Goal: Information Seeking & Learning: Find specific fact

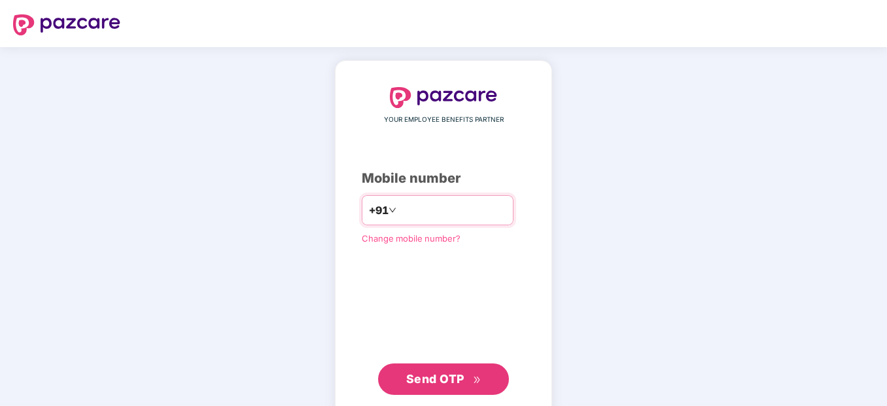
drag, startPoint x: 389, startPoint y: 210, endPoint x: 398, endPoint y: 215, distance: 10.8
click at [399, 210] on input "**********" at bounding box center [452, 210] width 107 height 21
type input "**********"
click at [454, 377] on span "Send OTP" at bounding box center [435, 379] width 58 height 14
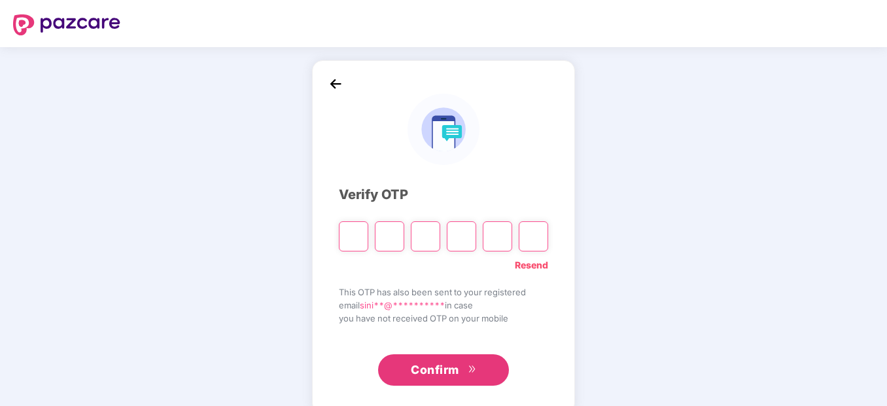
type input "*"
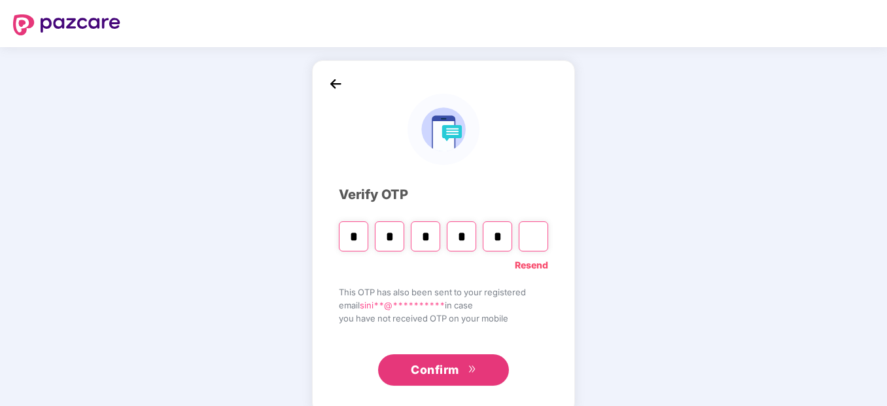
type input "*"
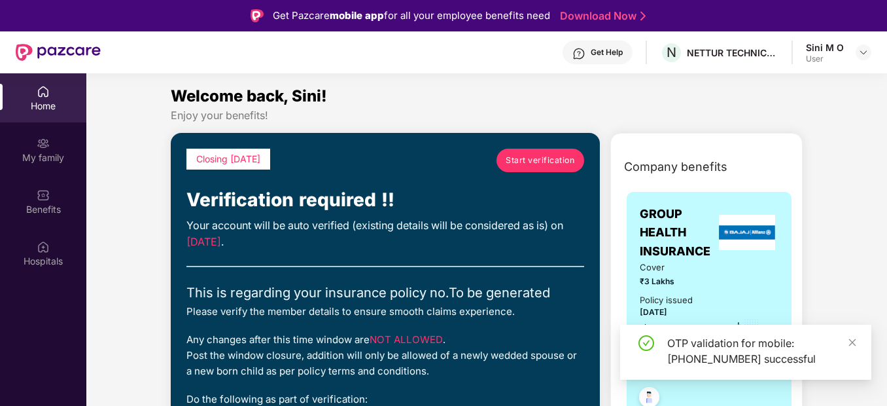
click at [536, 155] on span "Start verification" at bounding box center [540, 160] width 69 height 12
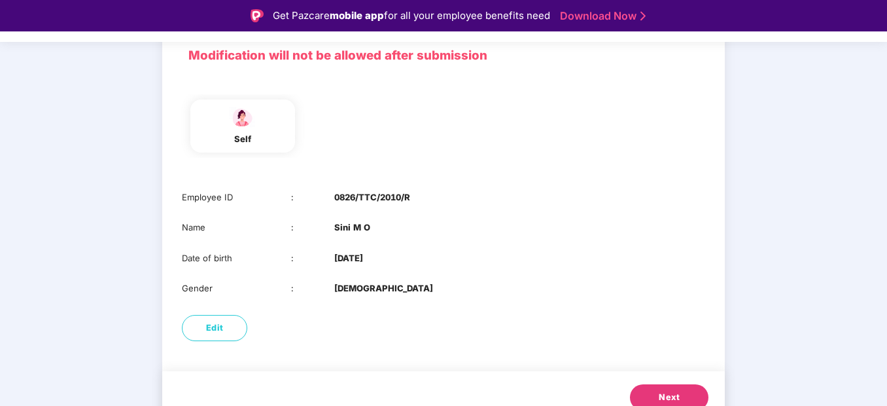
scroll to position [112, 0]
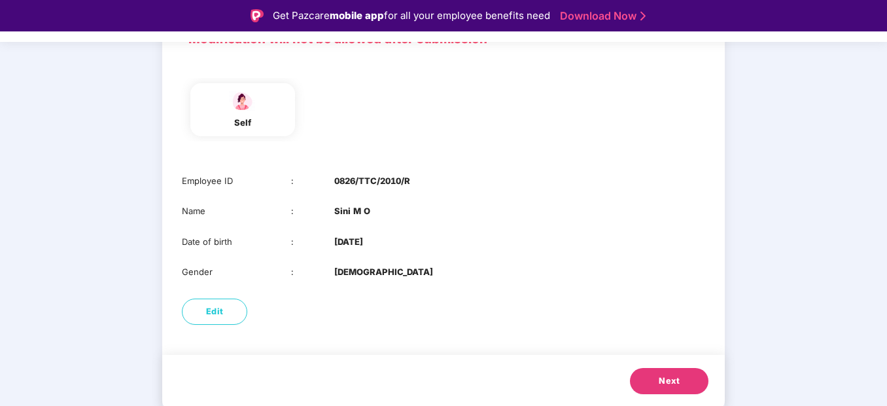
click at [663, 373] on button "Next" at bounding box center [669, 381] width 78 height 26
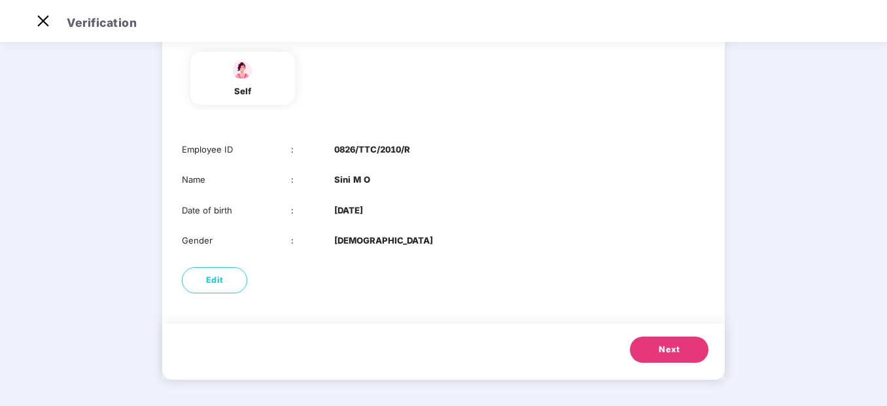
scroll to position [0, 0]
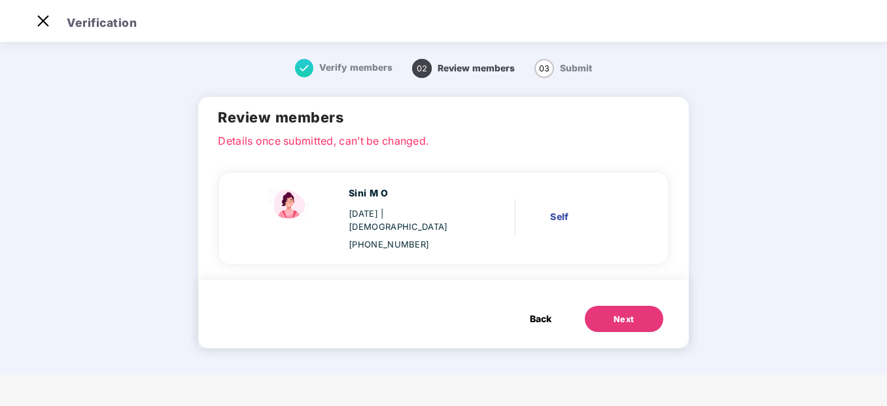
click at [538, 311] on span "Back" at bounding box center [541, 318] width 22 height 14
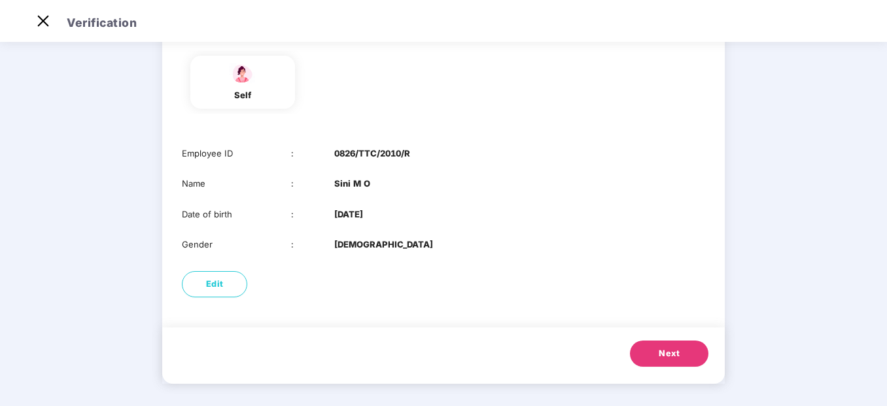
scroll to position [112, 0]
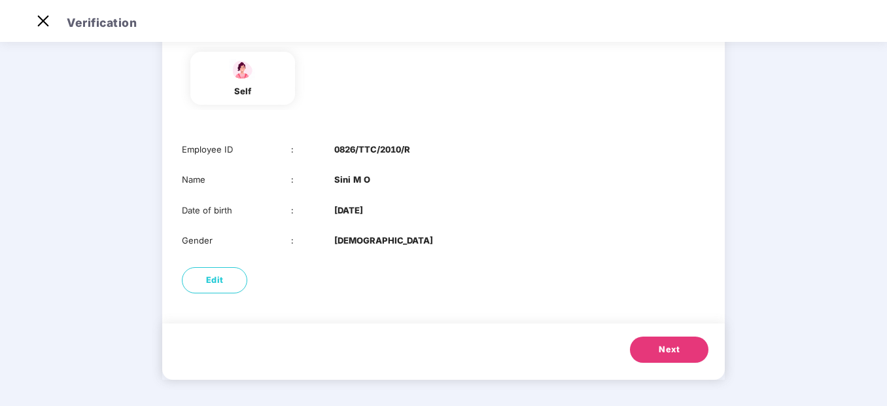
click at [672, 341] on button "Next" at bounding box center [669, 349] width 78 height 26
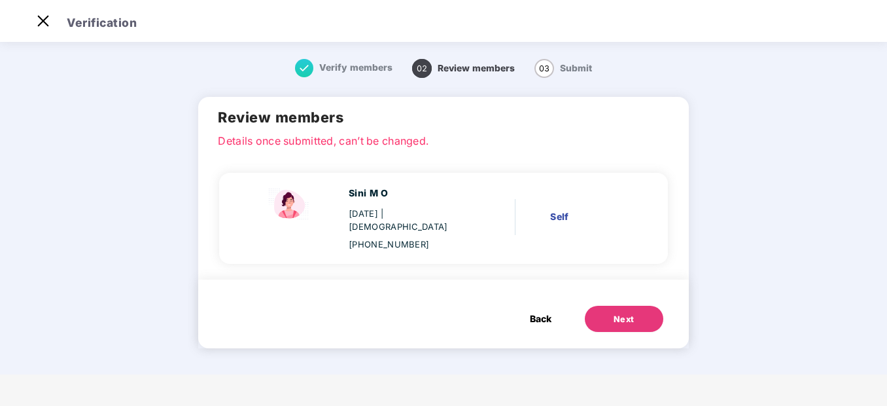
scroll to position [0, 0]
click at [547, 311] on span "Back" at bounding box center [541, 318] width 22 height 14
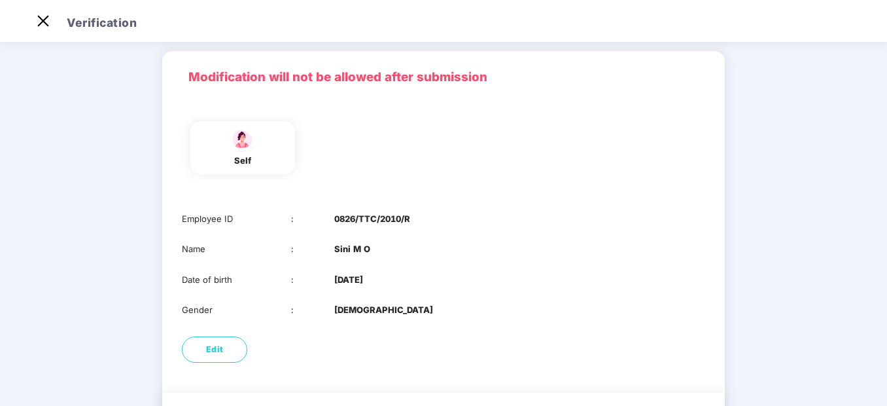
scroll to position [65, 0]
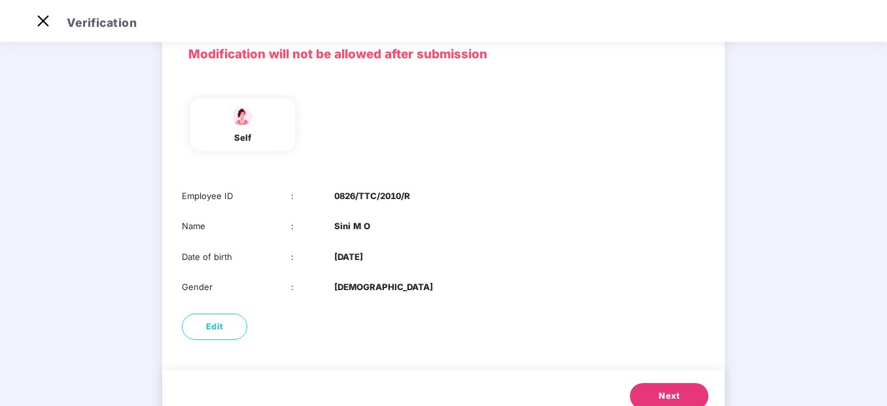
click at [663, 394] on span "Next" at bounding box center [669, 395] width 21 height 13
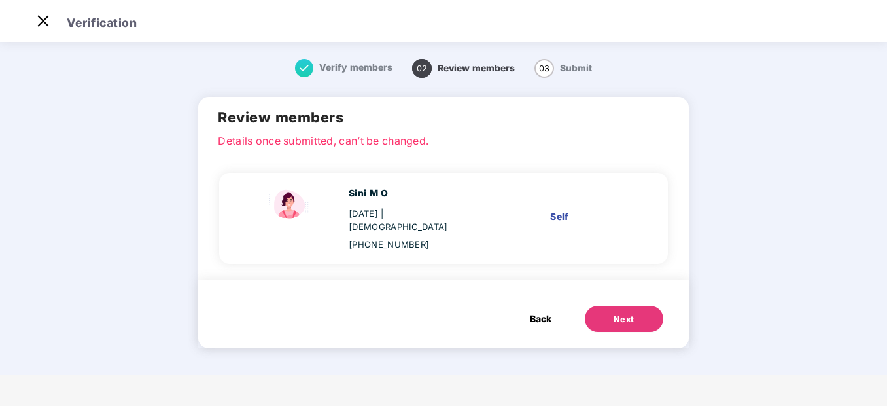
click at [639, 307] on button "Next" at bounding box center [624, 318] width 78 height 26
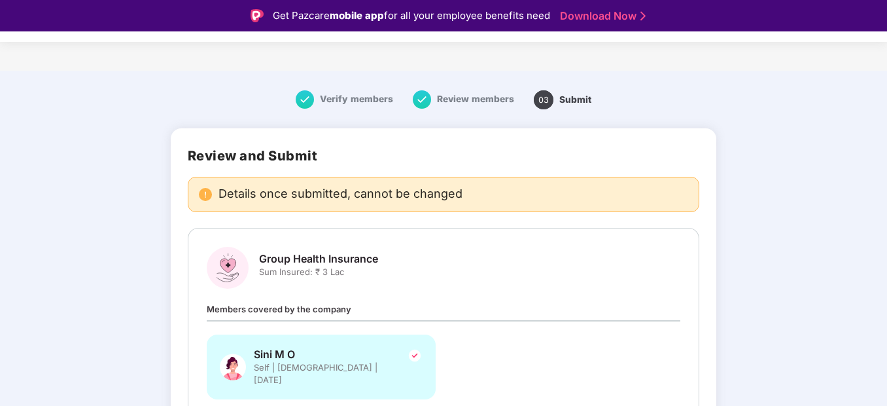
click at [307, 97] on img at bounding box center [305, 99] width 18 height 18
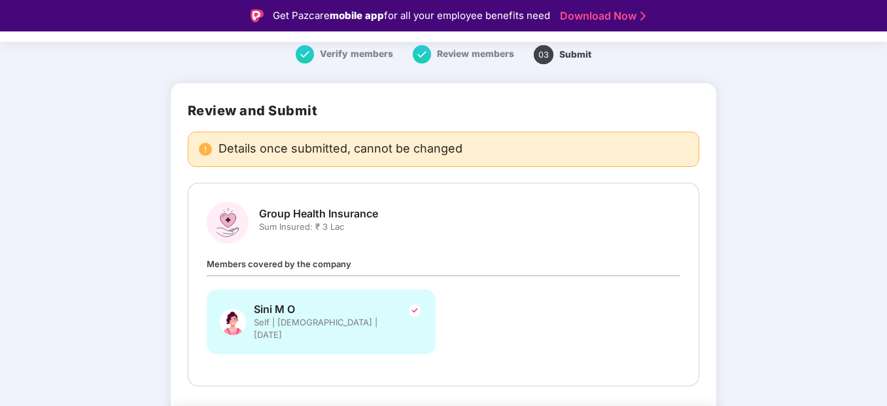
scroll to position [86, 0]
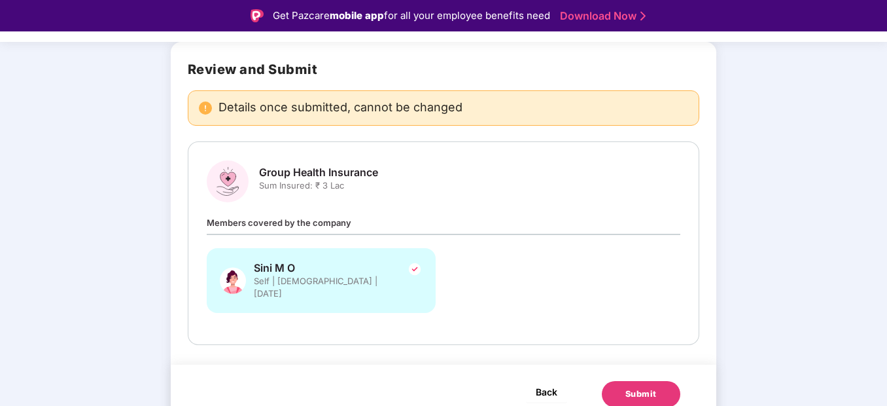
click at [538, 383] on span "Back" at bounding box center [547, 391] width 22 height 16
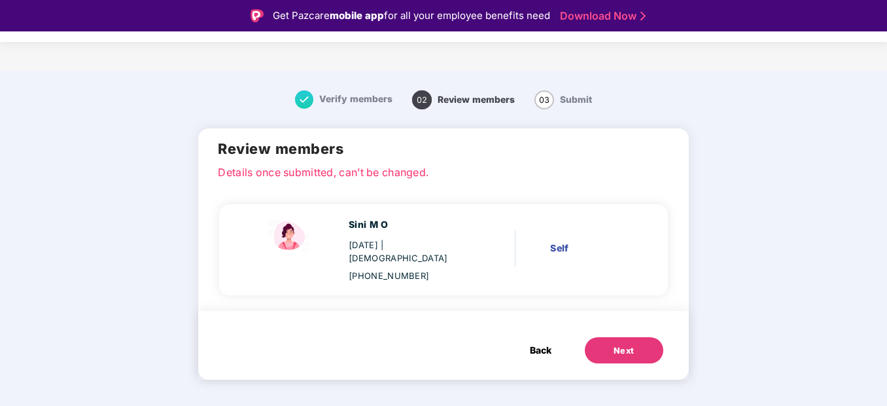
scroll to position [0, 0]
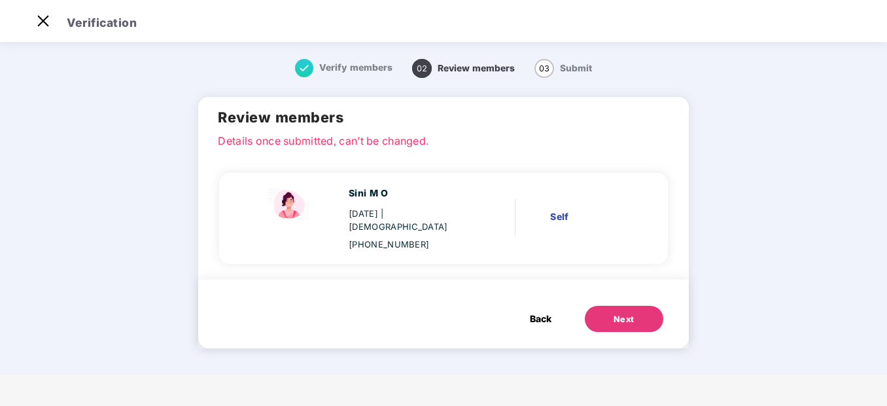
click at [544, 311] on span "Back" at bounding box center [541, 318] width 22 height 14
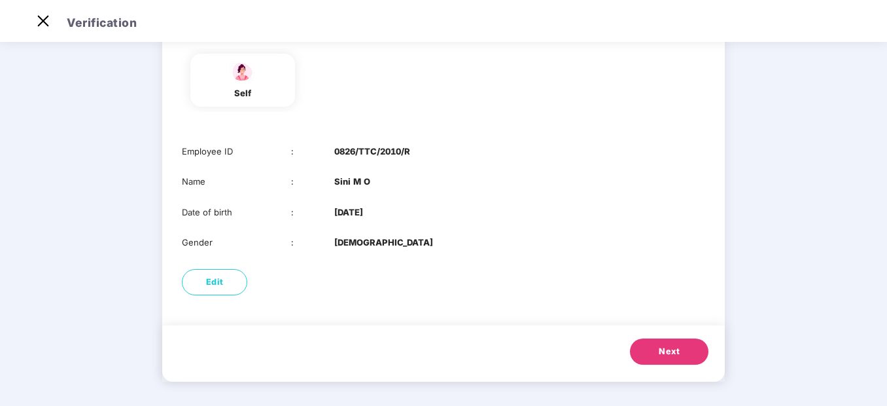
scroll to position [112, 0]
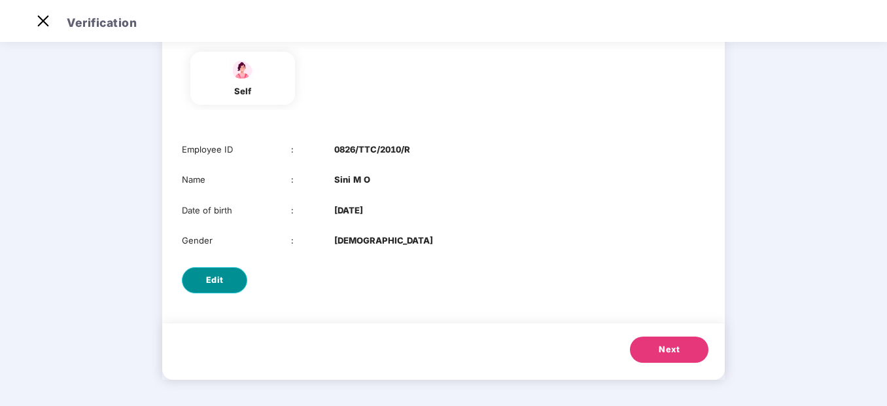
click at [215, 273] on span "Edit" at bounding box center [215, 279] width 18 height 13
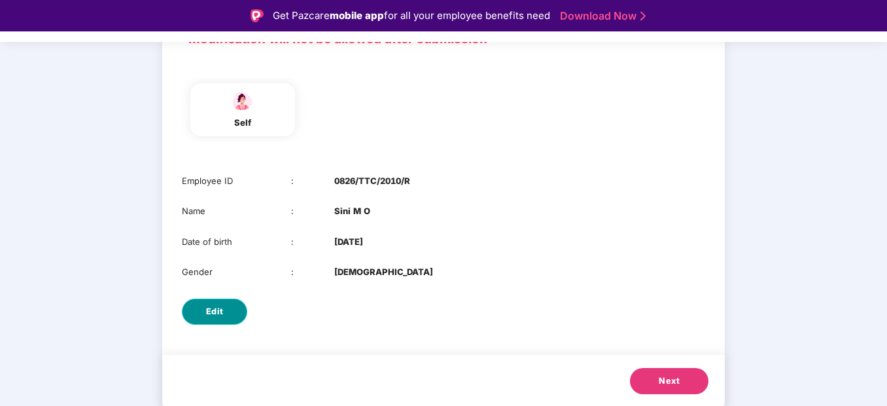
select select "******"
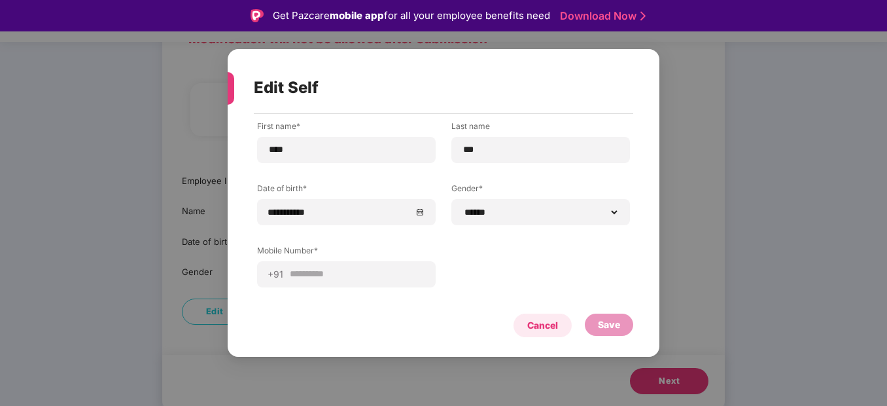
click at [549, 328] on div "Cancel" at bounding box center [542, 325] width 31 height 14
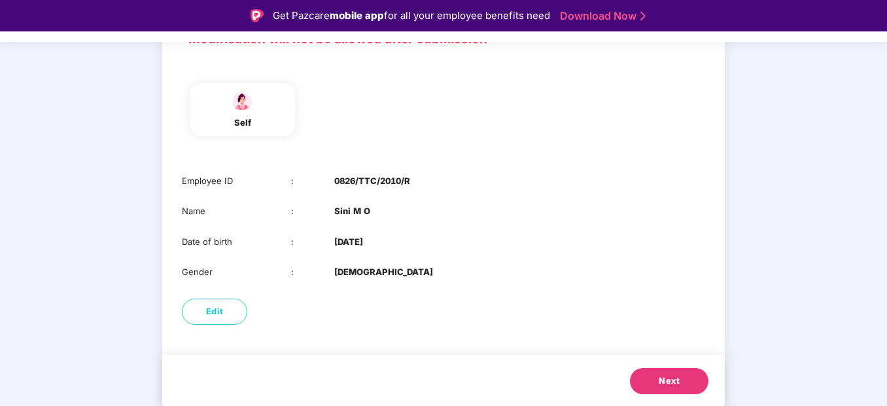
scroll to position [46, 0]
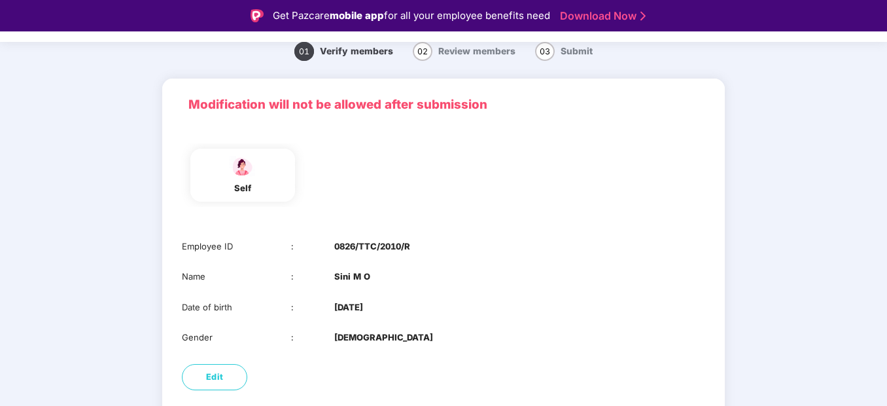
click at [459, 52] on span "Review members" at bounding box center [476, 51] width 77 height 10
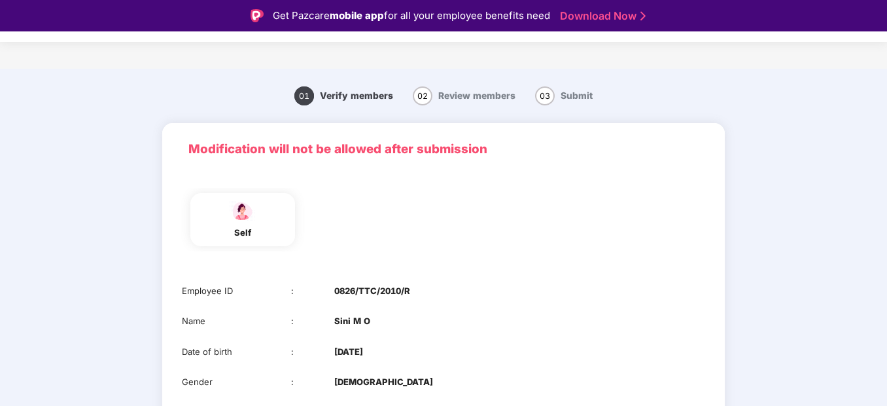
scroll to position [0, 0]
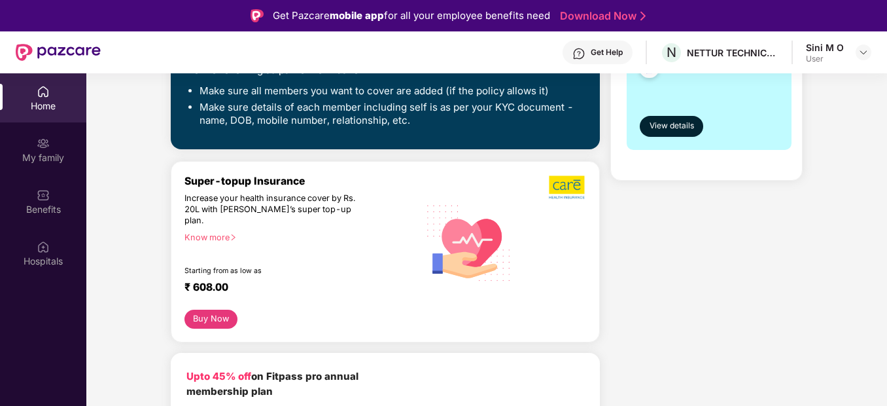
scroll to position [327, 0]
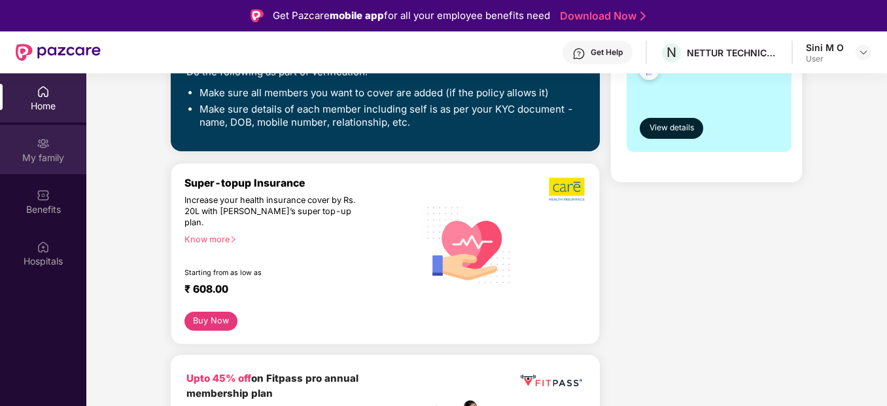
click at [41, 143] on img at bounding box center [43, 143] width 13 height 13
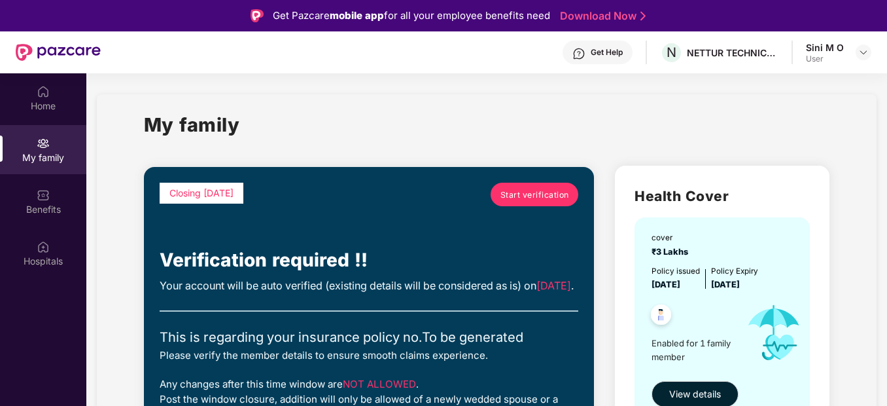
click at [535, 191] on span "Start verification" at bounding box center [534, 194] width 69 height 12
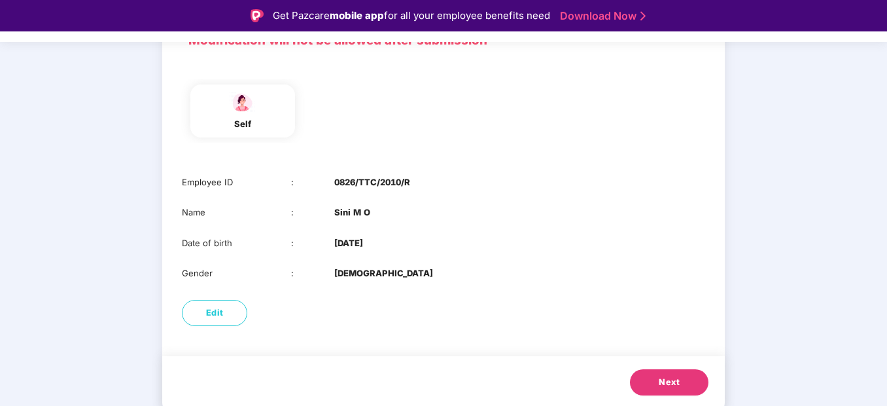
scroll to position [112, 0]
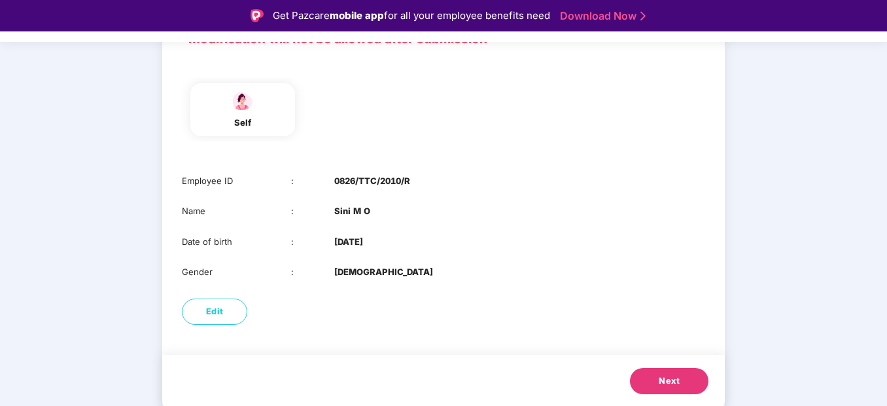
click at [679, 370] on button "Next" at bounding box center [669, 381] width 78 height 26
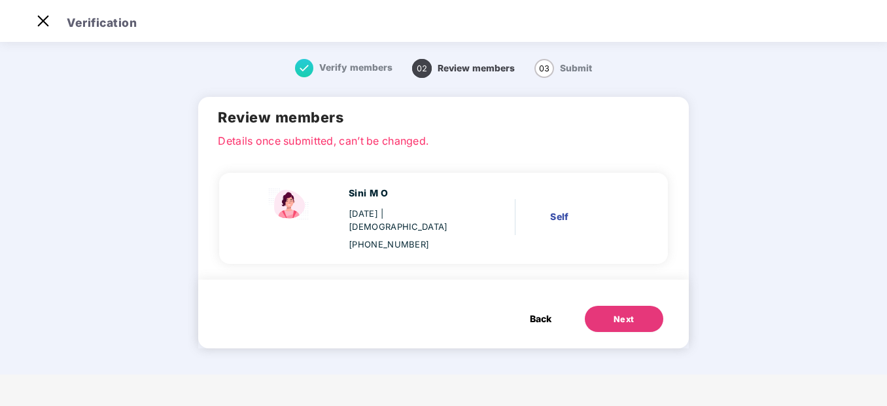
scroll to position [0, 0]
click at [628, 313] on div "Next" at bounding box center [624, 319] width 21 height 13
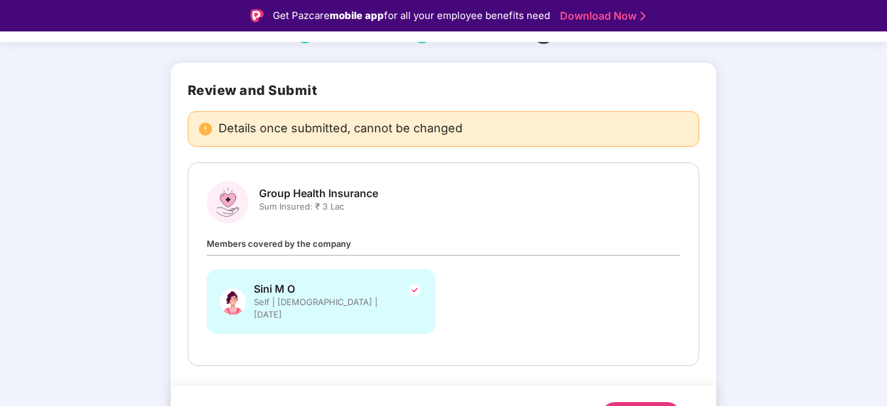
scroll to position [86, 0]
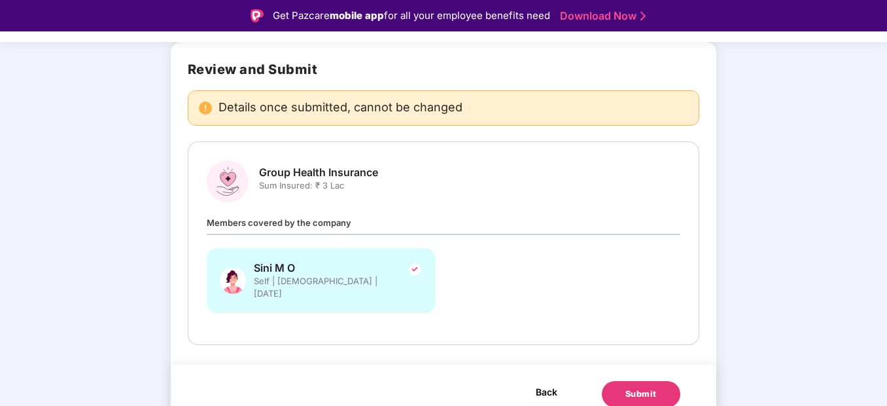
click at [551, 383] on span "Back" at bounding box center [547, 391] width 22 height 16
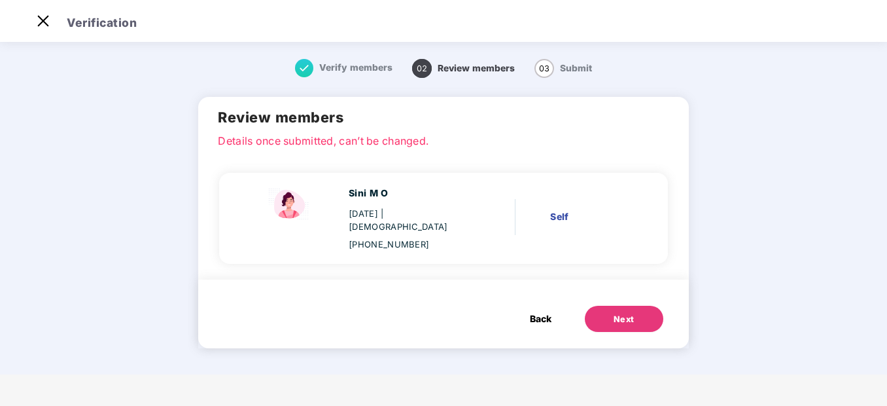
scroll to position [0, 0]
click at [45, 22] on img at bounding box center [43, 20] width 21 height 21
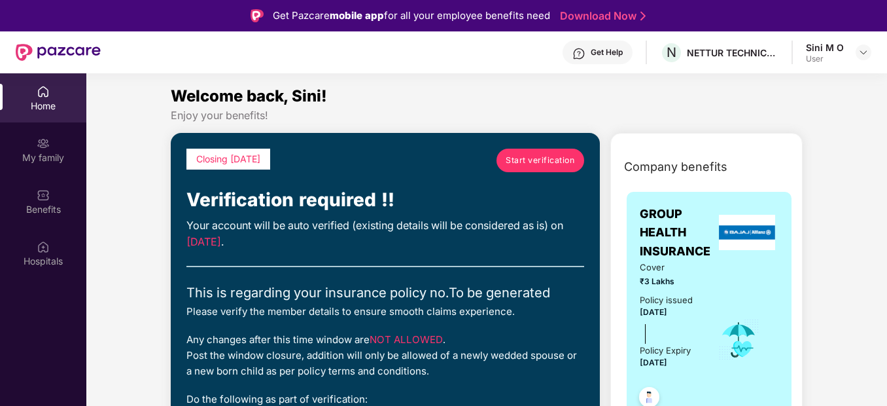
click at [43, 150] on div "My family" at bounding box center [43, 149] width 86 height 49
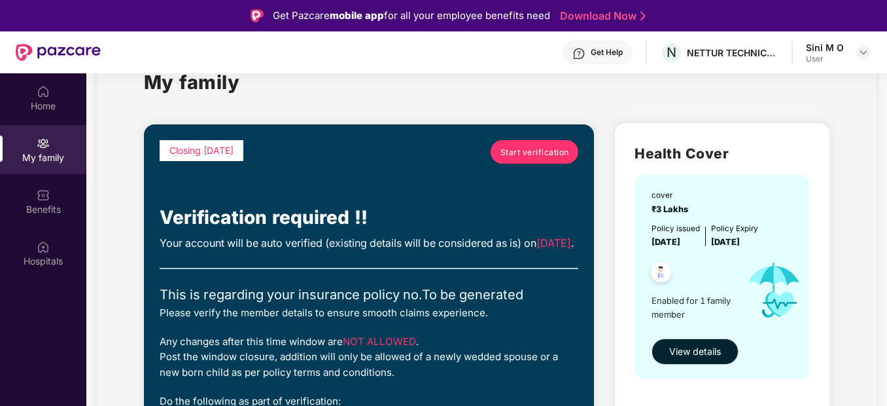
scroll to position [65, 0]
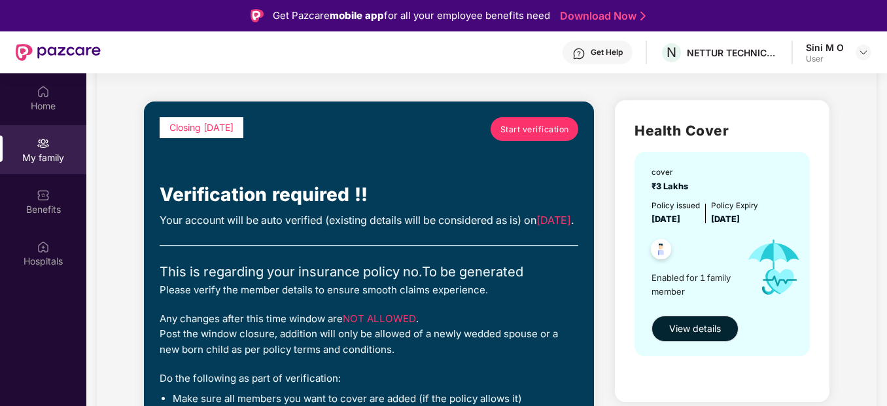
click at [546, 133] on span "Start verification" at bounding box center [534, 129] width 69 height 12
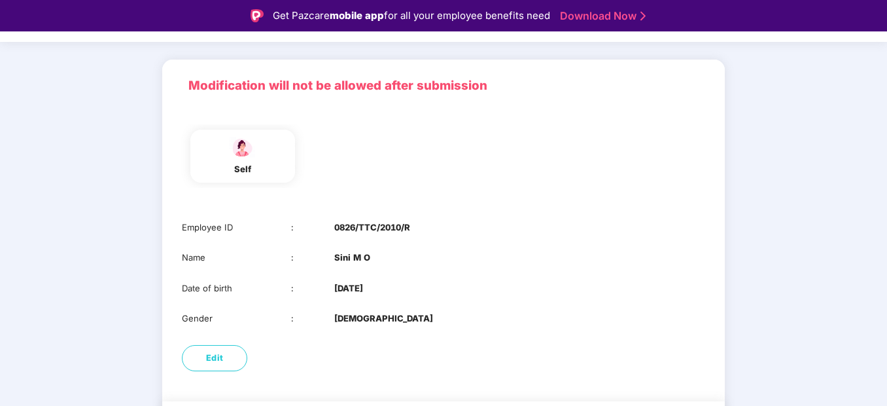
scroll to position [112, 0]
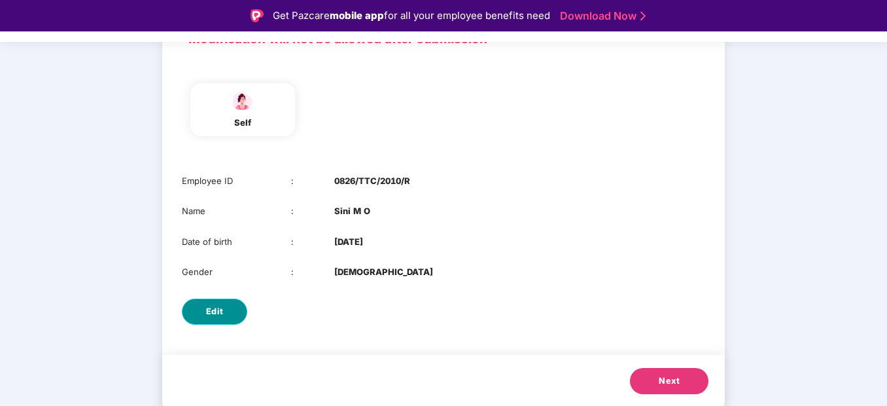
click at [201, 311] on button "Edit" at bounding box center [214, 311] width 65 height 26
select select "******"
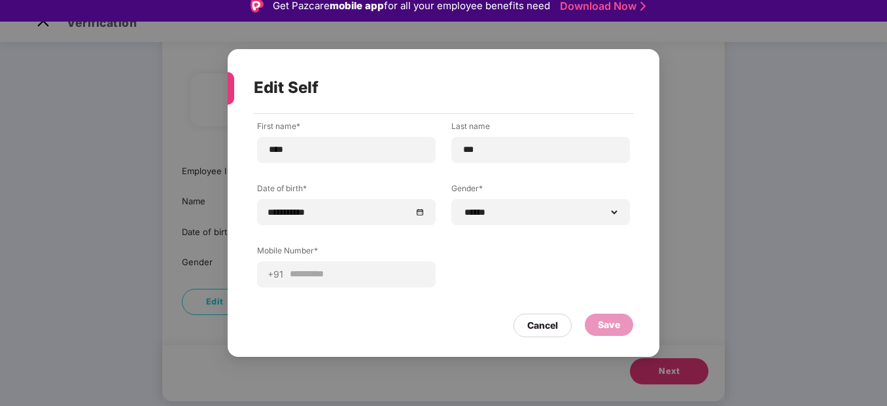
scroll to position [0, 0]
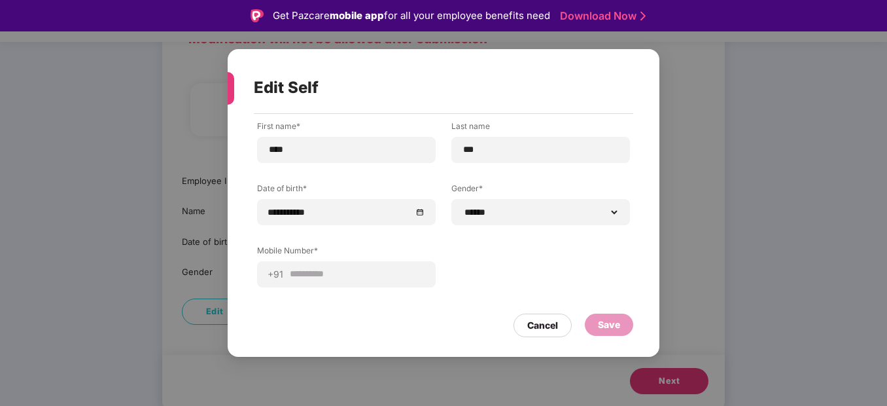
click at [512, 326] on div "Cancel Save" at bounding box center [443, 322] width 379 height 30
click at [555, 326] on div "Cancel" at bounding box center [542, 325] width 31 height 14
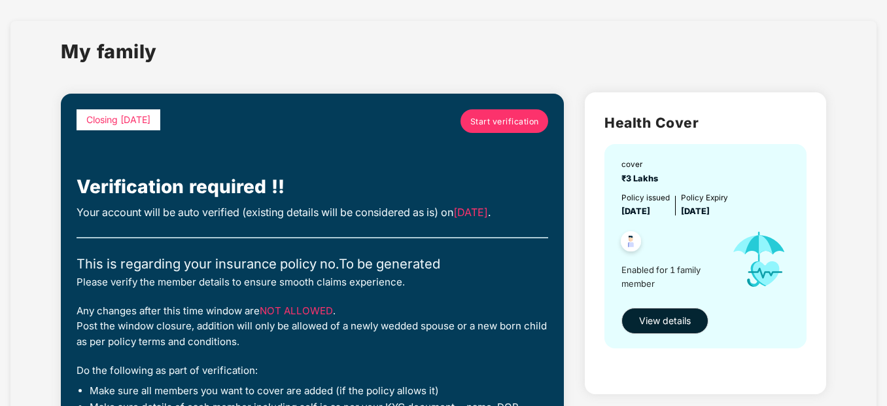
click at [525, 116] on span "Start verification" at bounding box center [504, 121] width 69 height 12
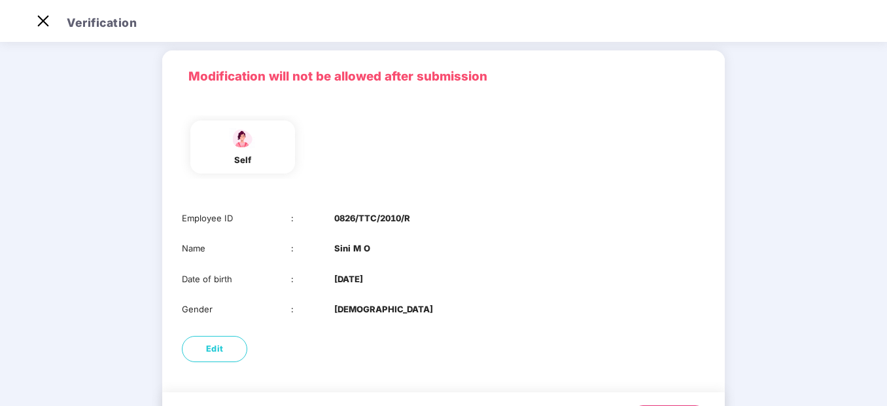
scroll to position [112, 0]
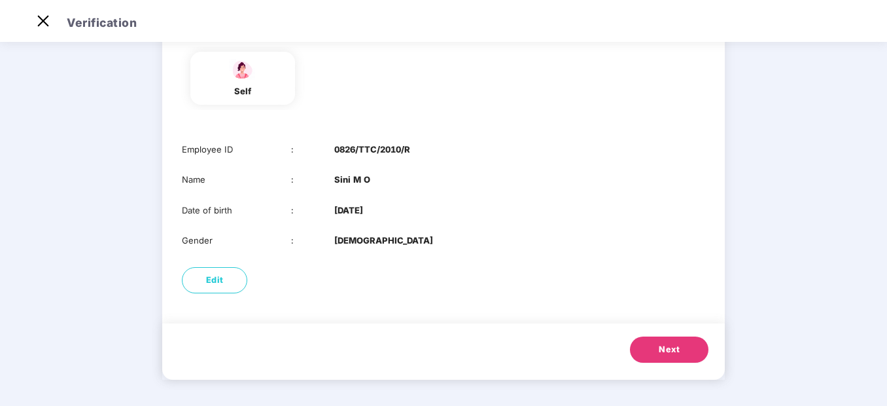
click at [682, 347] on button "Next" at bounding box center [669, 349] width 78 height 26
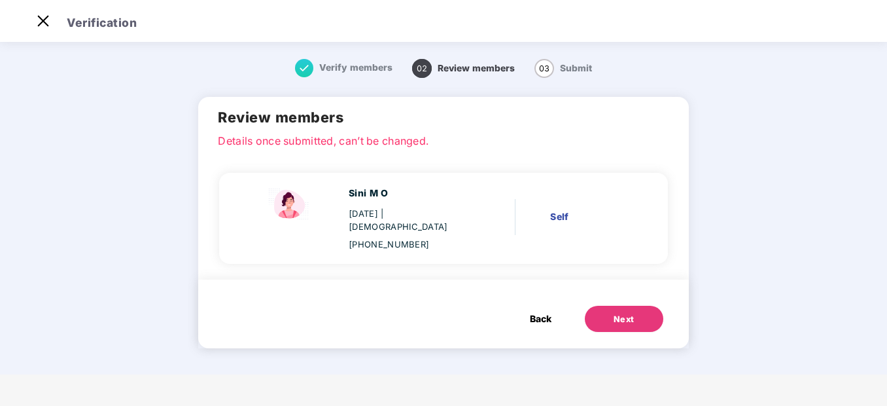
scroll to position [0, 0]
click at [467, 69] on span "Review members" at bounding box center [476, 68] width 77 height 10
click at [530, 311] on span "Back" at bounding box center [541, 318] width 22 height 14
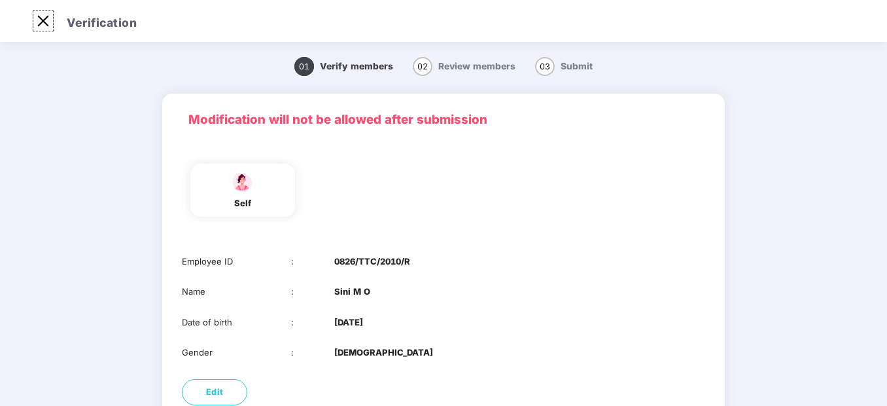
click at [42, 22] on img at bounding box center [43, 20] width 21 height 21
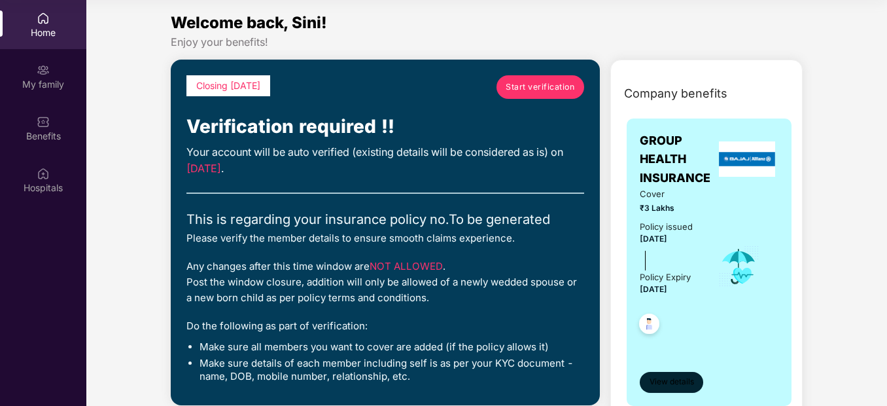
click at [676, 381] on span "View details" at bounding box center [672, 381] width 44 height 12
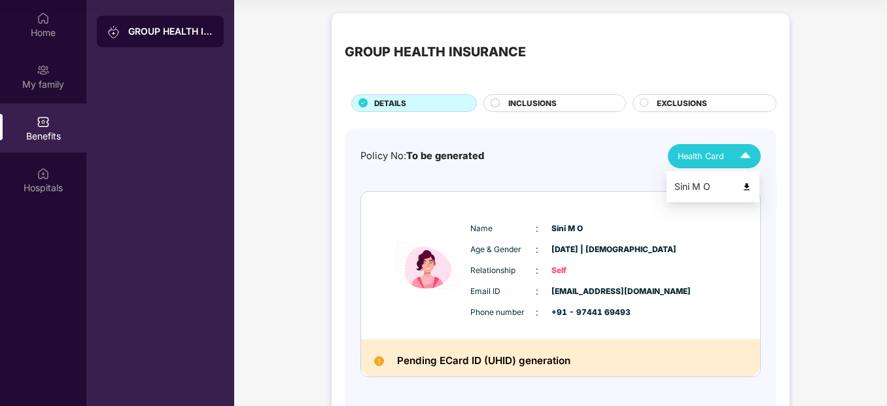
click at [733, 154] on div "Health Card" at bounding box center [717, 156] width 79 height 23
click at [746, 185] on img at bounding box center [747, 187] width 10 height 10
click at [550, 101] on span "INCLUSIONS" at bounding box center [532, 103] width 48 height 12
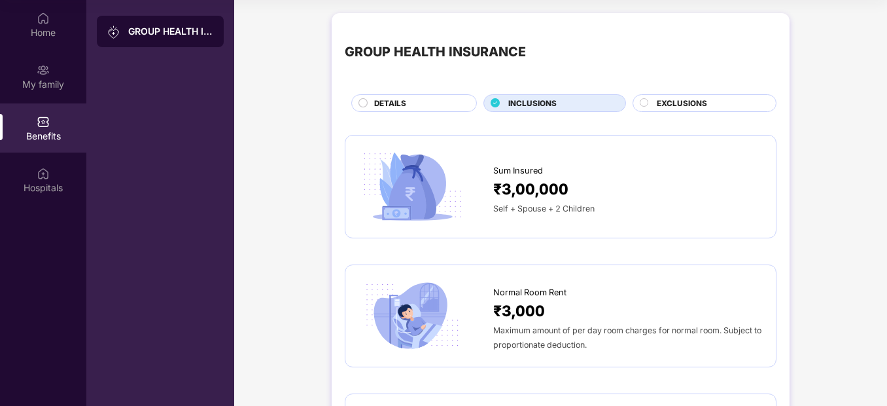
click at [672, 103] on span "EXCLUSIONS" at bounding box center [682, 103] width 50 height 12
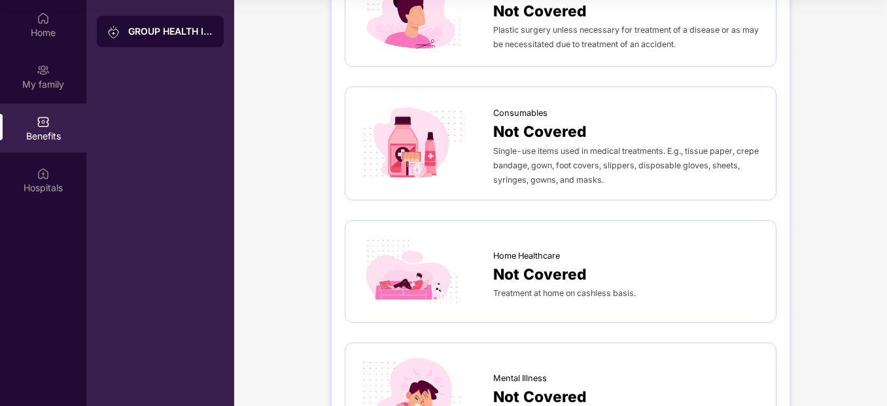
scroll to position [793, 0]
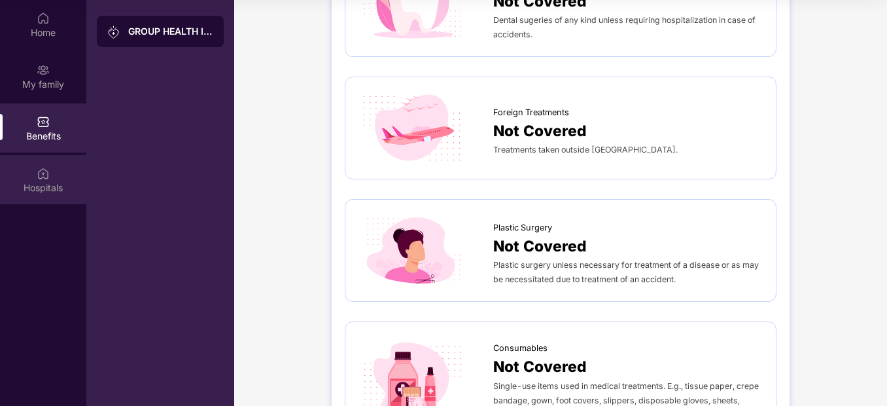
click at [61, 171] on div "Hospitals" at bounding box center [43, 179] width 86 height 49
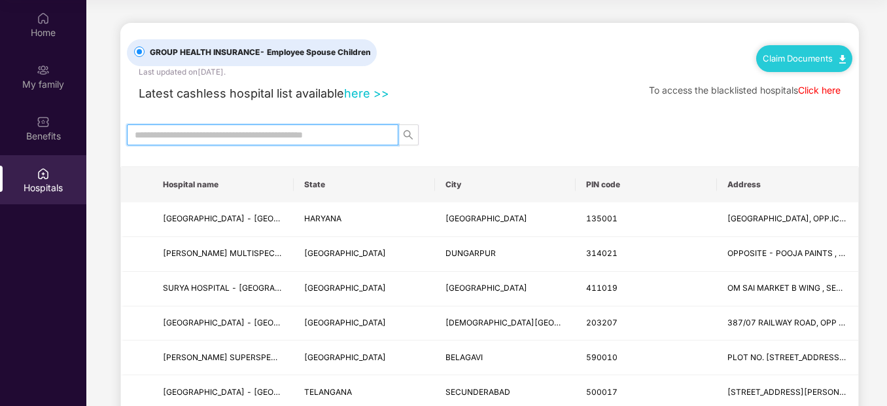
click at [282, 130] on input "text" at bounding box center [257, 135] width 245 height 14
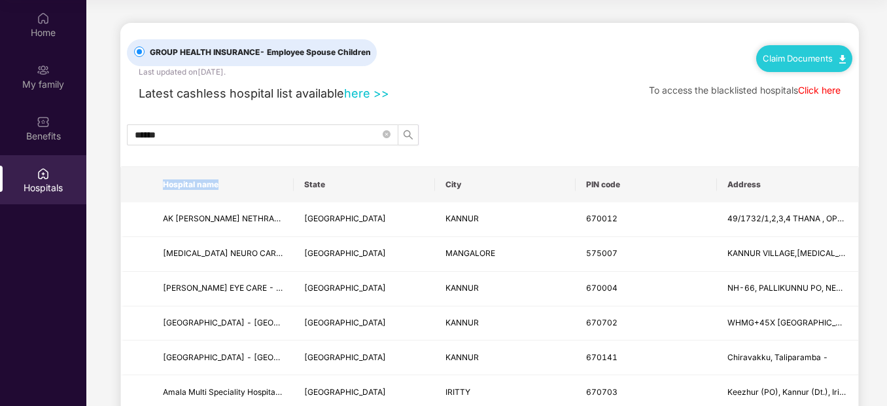
drag, startPoint x: 292, startPoint y: 182, endPoint x: 302, endPoint y: 183, distance: 9.2
click at [302, 183] on tr "Hospital name State City PIN code Address" at bounding box center [489, 184] width 737 height 35
click at [494, 90] on div "Latest cashless hospital list available here >> To access the blacklisted hospi…" at bounding box center [489, 90] width 725 height 25
click at [408, 132] on icon "search" at bounding box center [408, 135] width 10 height 10
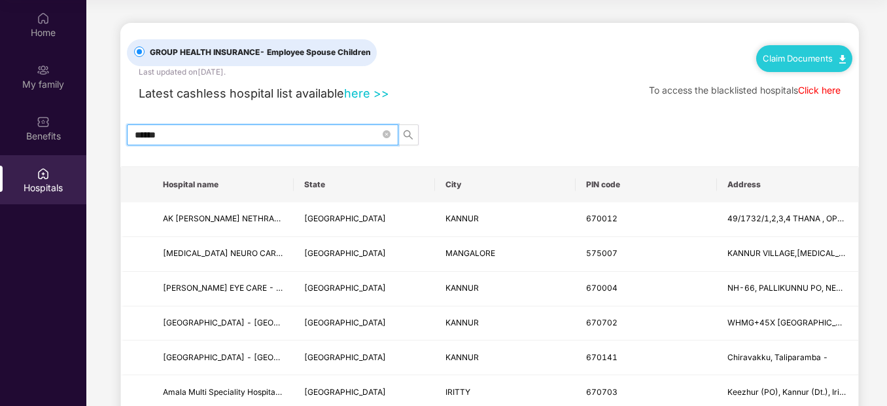
click at [238, 135] on input "******" at bounding box center [257, 135] width 245 height 14
type input "*"
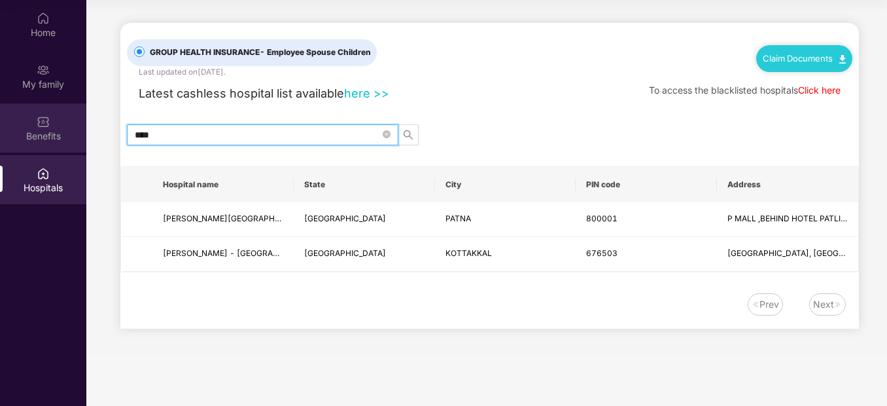
drag, startPoint x: 183, startPoint y: 141, endPoint x: 71, endPoint y: 131, distance: 112.9
click at [71, 131] on div "Home My family Benefits Hospitals GROUP HEALTH INSURANCE - Employee Spouse Chil…" at bounding box center [443, 203] width 887 height 406
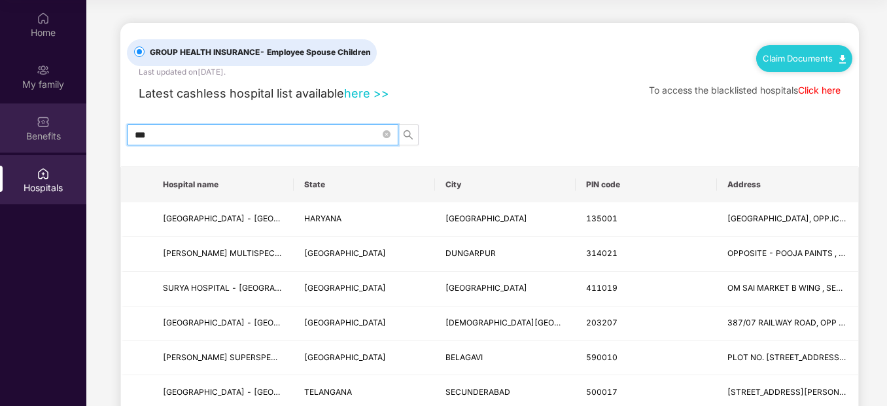
type input "****"
